Goal: Task Accomplishment & Management: Use online tool/utility

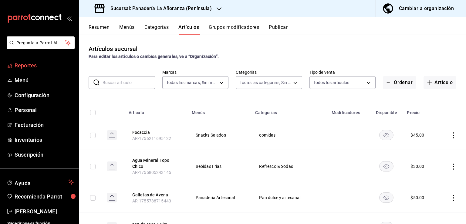
click at [25, 64] on span "Reportes" at bounding box center [44, 65] width 59 height 8
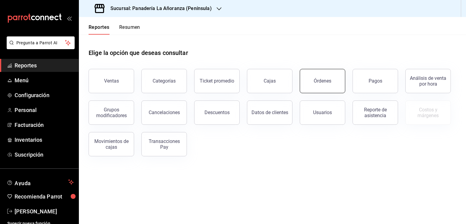
click at [332, 83] on button "Órdenes" at bounding box center [323, 81] width 46 height 24
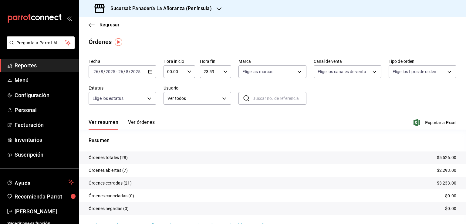
click at [21, 65] on span "Reportes" at bounding box center [44, 65] width 59 height 8
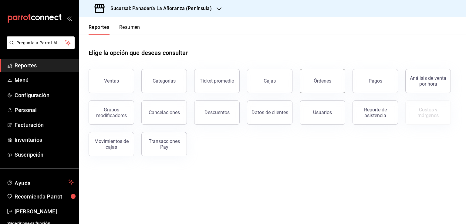
click at [313, 86] on button "Órdenes" at bounding box center [323, 81] width 46 height 24
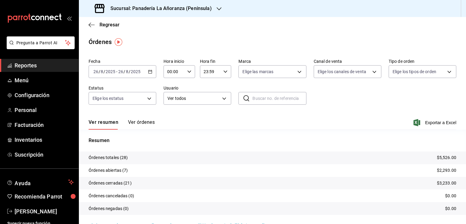
click at [219, 9] on icon "button" at bounding box center [219, 8] width 5 height 3
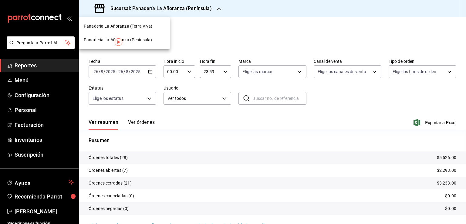
click at [140, 28] on span "Panadería La Añoranza (Terra Viva)" at bounding box center [118, 26] width 69 height 6
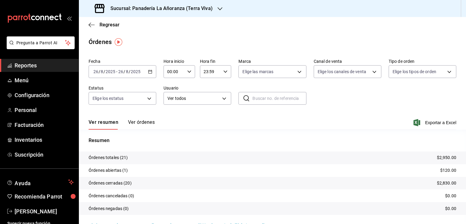
click at [210, 8] on h3 "Sucursal: Panadería La Añoranza (Terra Viva)" at bounding box center [159, 8] width 107 height 7
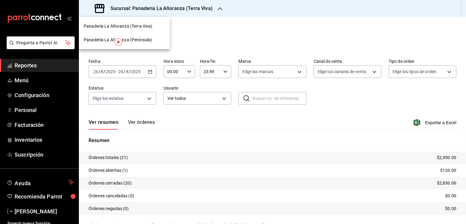
click at [212, 5] on div at bounding box center [233, 112] width 466 height 224
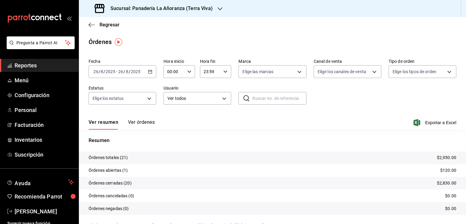
click at [179, 9] on h3 "Sucursal: Panadería La Añoranza (Terra Viva)" at bounding box center [159, 8] width 107 height 7
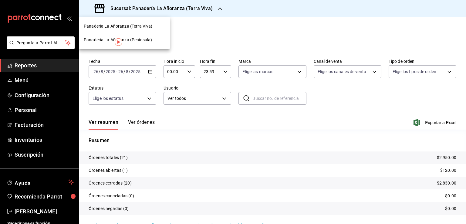
click at [142, 39] on span "Panadería La Añoranza (Península)" at bounding box center [118, 40] width 68 height 6
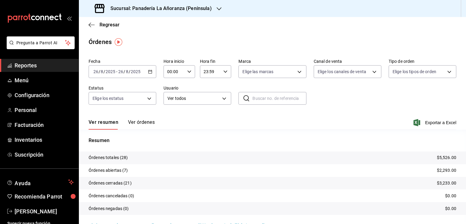
click at [19, 68] on span "Reportes" at bounding box center [44, 65] width 59 height 8
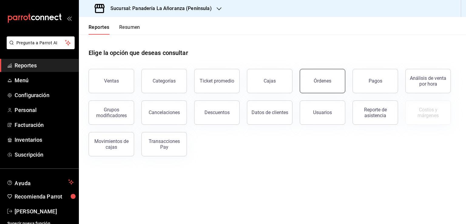
click at [307, 77] on button "Órdenes" at bounding box center [323, 81] width 46 height 24
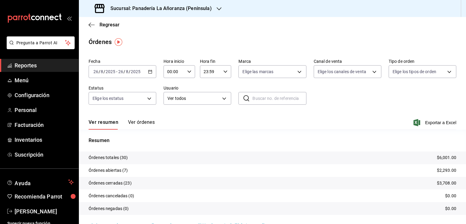
click at [214, 10] on div "Sucursal: Panadería La Añoranza (Península)" at bounding box center [154, 8] width 140 height 17
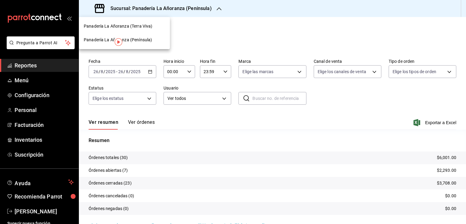
click at [148, 24] on span "Panadería La Añoranza (Terra Viva)" at bounding box center [118, 26] width 69 height 6
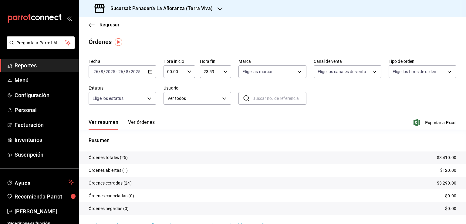
click at [25, 66] on span "Reportes" at bounding box center [44, 65] width 59 height 8
